Goal: Check status: Check status

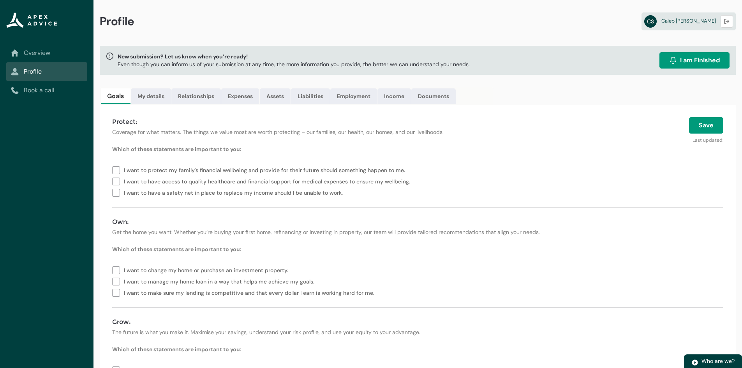
drag, startPoint x: 49, startPoint y: 51, endPoint x: 49, endPoint y: 55, distance: 3.9
click at [49, 51] on link "Overview" at bounding box center [47, 52] width 72 height 9
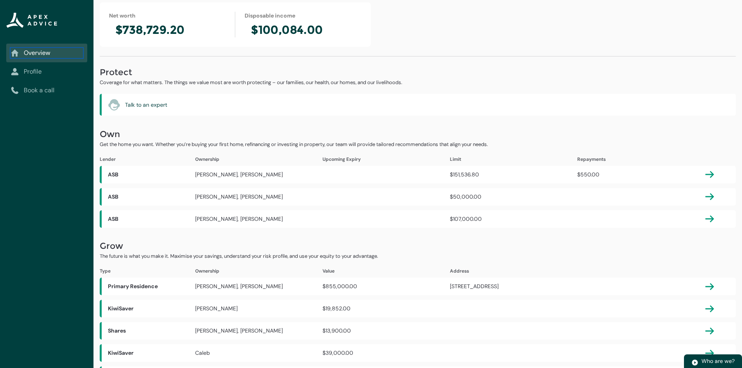
scroll to position [64, 0]
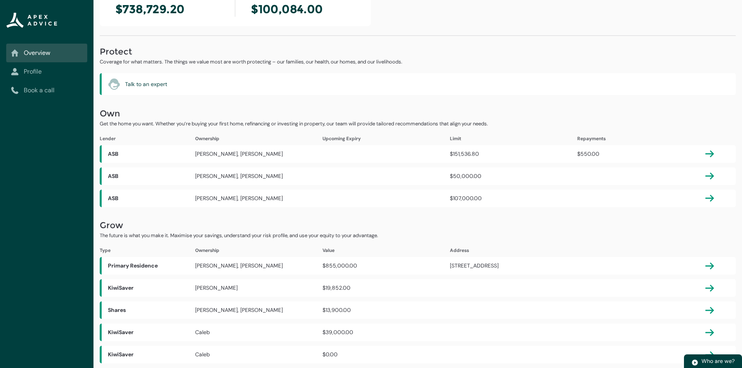
click at [352, 308] on div "$13,900.00" at bounding box center [386, 310] width 127 height 8
drag, startPoint x: 359, startPoint y: 310, endPoint x: 296, endPoint y: 311, distance: 63.1
click at [297, 311] on div "Shares [PERSON_NAME], [PERSON_NAME] $13,900.00" at bounding box center [418, 311] width 636 height 18
click at [282, 313] on div "[PERSON_NAME], [PERSON_NAME]" at bounding box center [258, 310] width 127 height 8
